Goal: Task Accomplishment & Management: Use online tool/utility

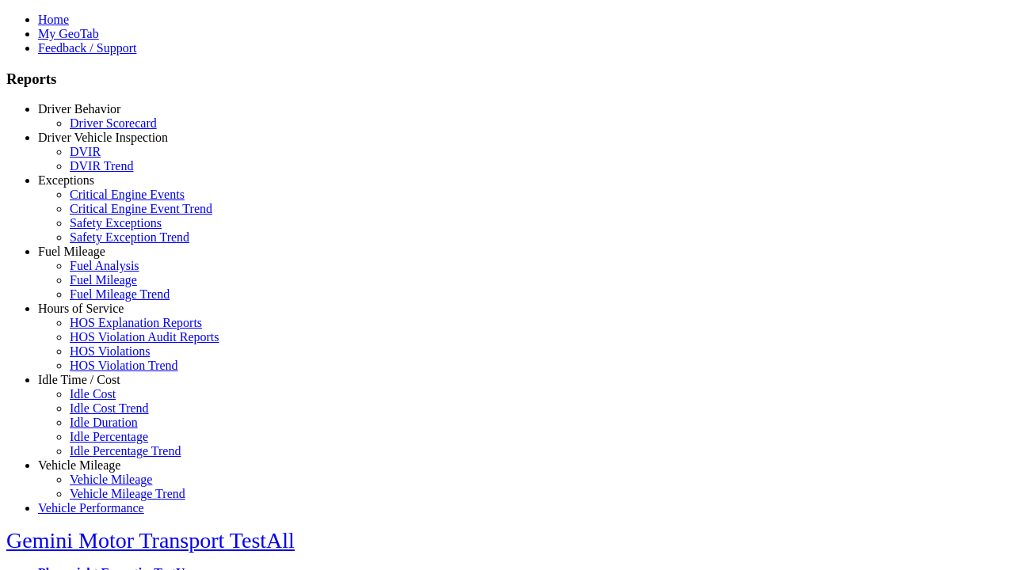
click at [91, 315] on link "Hours of Service" at bounding box center [81, 308] width 86 height 13
click at [103, 329] on link "HOS Explanation Reports" at bounding box center [136, 322] width 132 height 13
type input "**********"
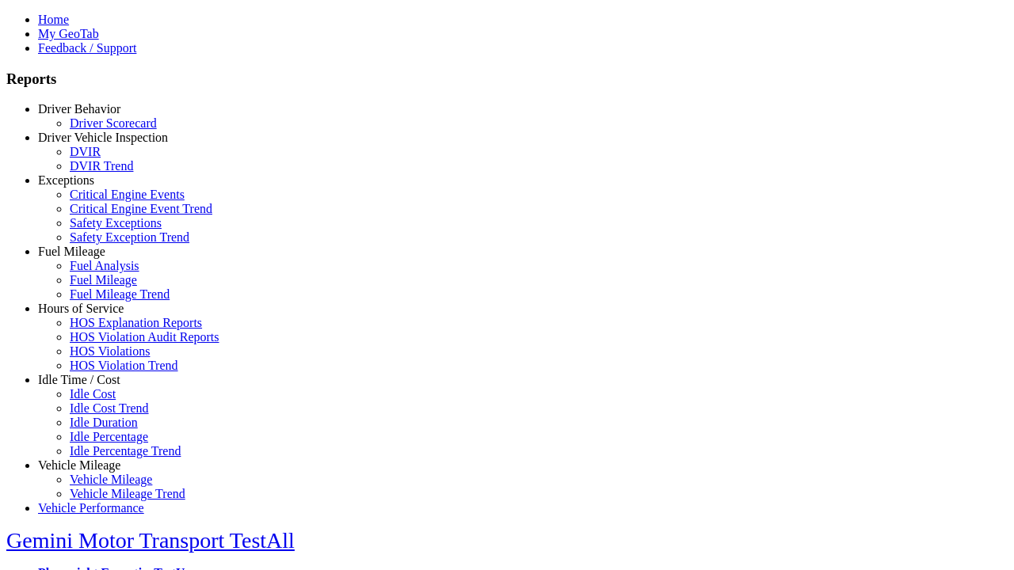
type input "*********"
